Goal: Check status: Check status

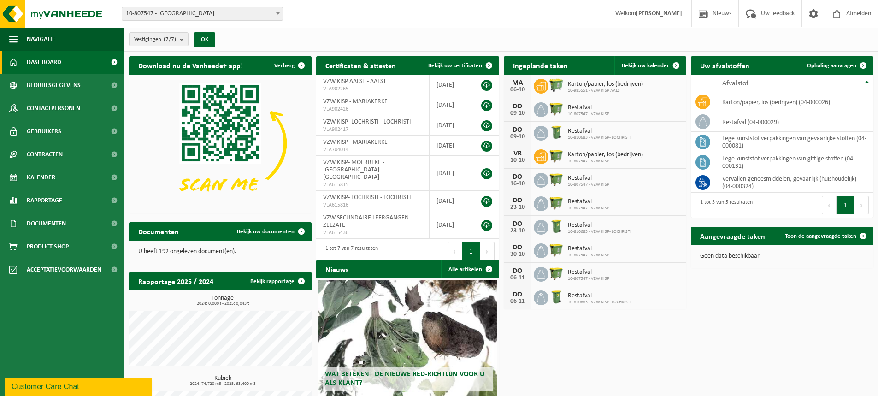
click at [255, 20] on span "10-807547 - [GEOGRAPHIC_DATA]" at bounding box center [202, 14] width 161 height 14
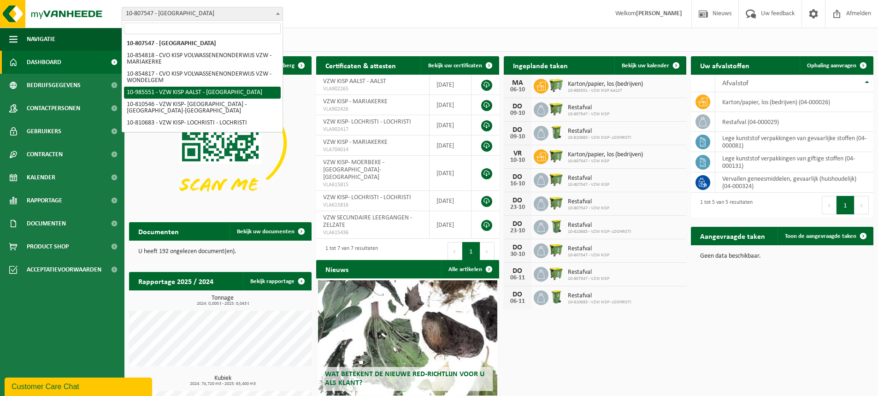
select select "165152"
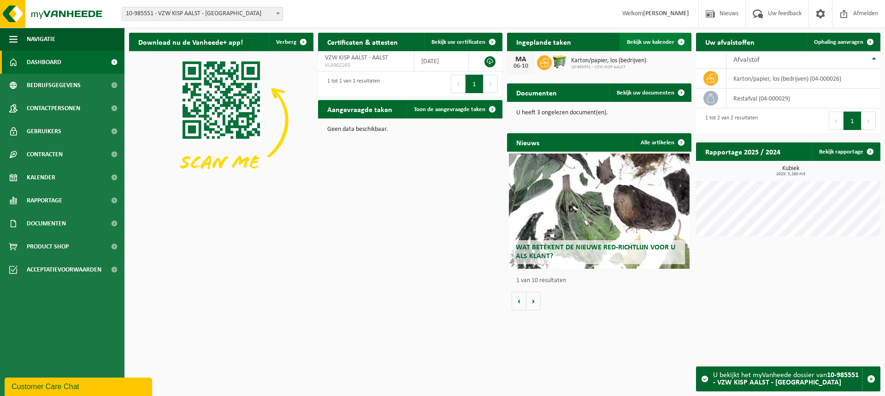
click at [674, 42] on span at bounding box center [681, 42] width 18 height 18
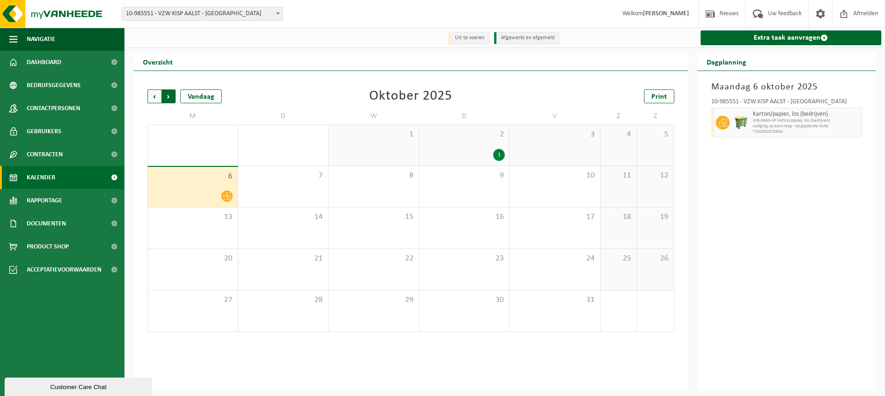
click at [158, 93] on span "Vorige" at bounding box center [154, 96] width 14 height 14
